Goal: Task Accomplishment & Management: Use online tool/utility

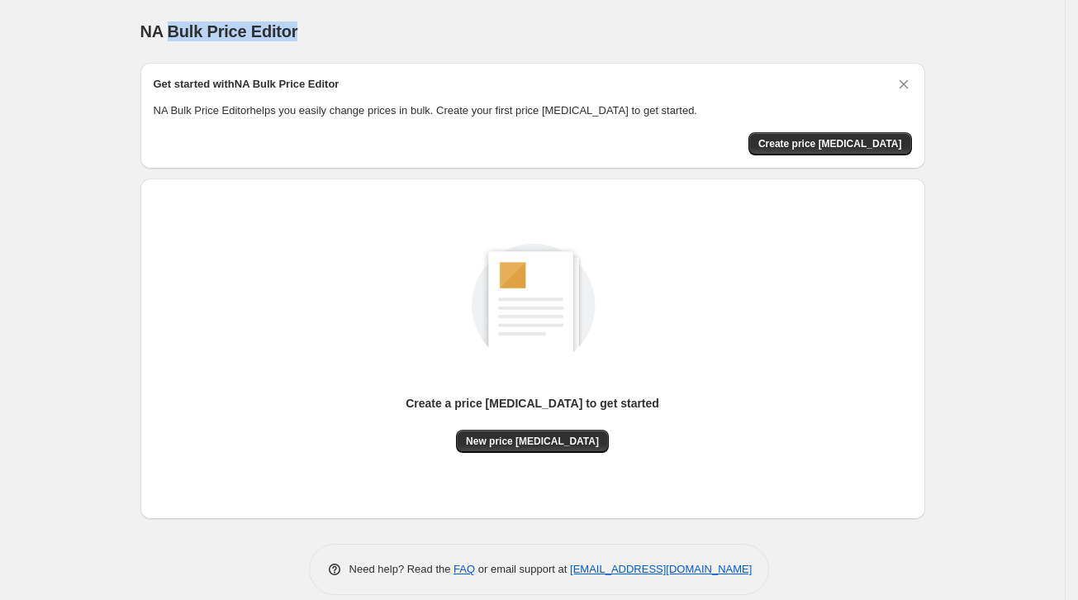
drag, startPoint x: 243, startPoint y: 30, endPoint x: 178, endPoint y: 29, distance: 65.3
click at [178, 29] on div "NA Bulk Price Editor" at bounding box center [532, 31] width 785 height 23
